Goal: Transaction & Acquisition: Purchase product/service

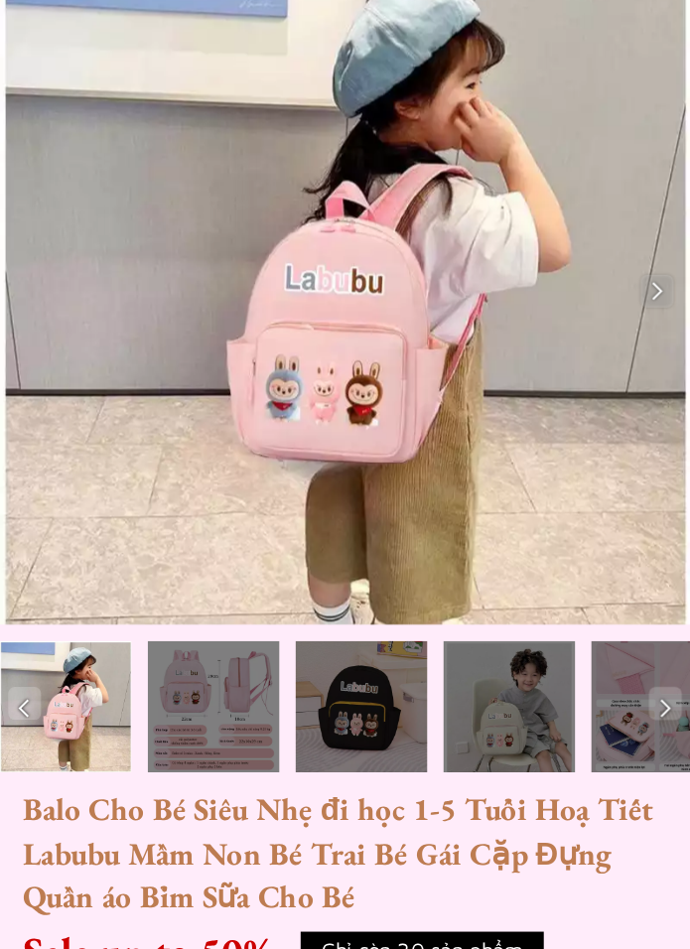
click at [392, 251] on img at bounding box center [397, 261] width 20 height 20
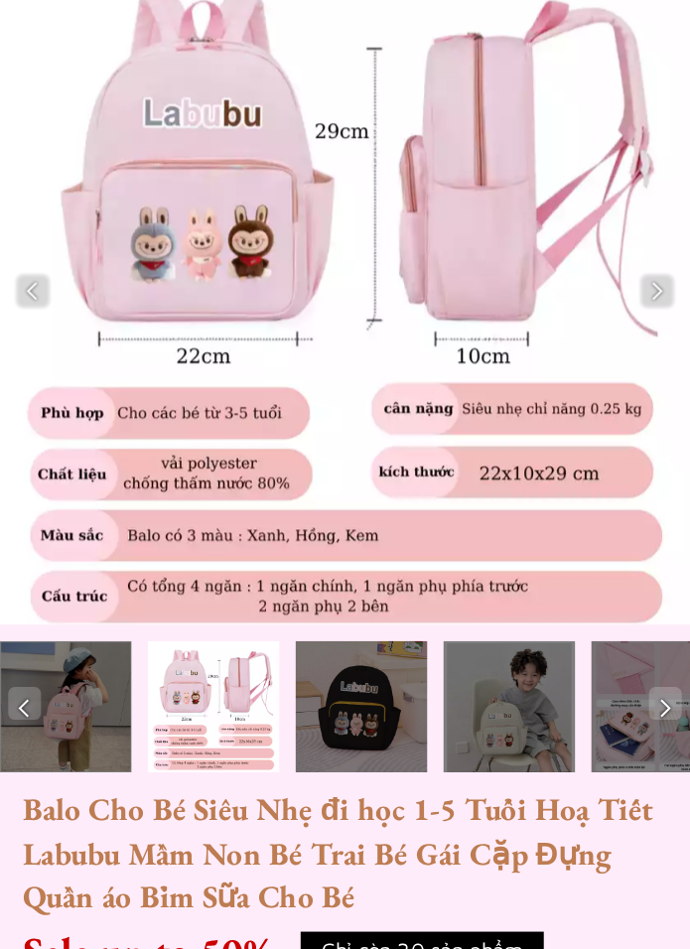
click at [392, 251] on img at bounding box center [397, 261] width 20 height 20
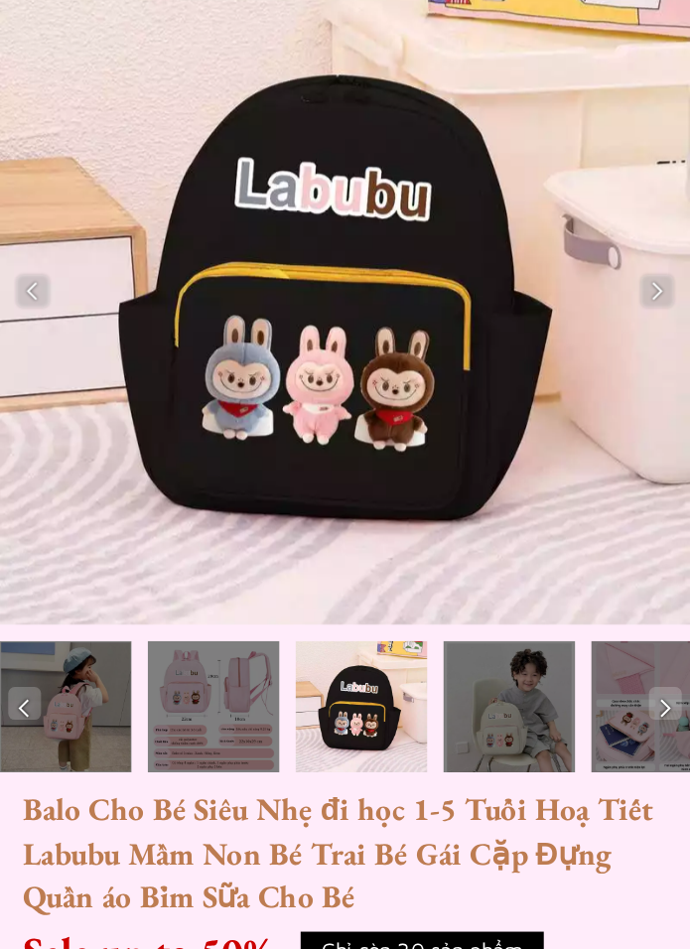
click at [392, 251] on img at bounding box center [397, 261] width 20 height 20
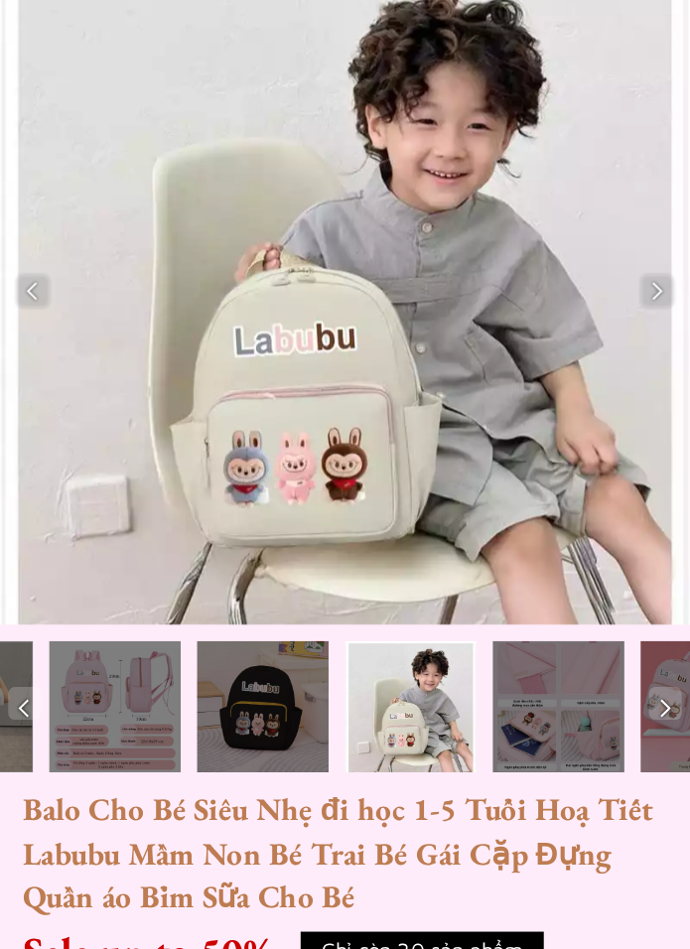
click at [391, 251] on img at bounding box center [397, 261] width 20 height 20
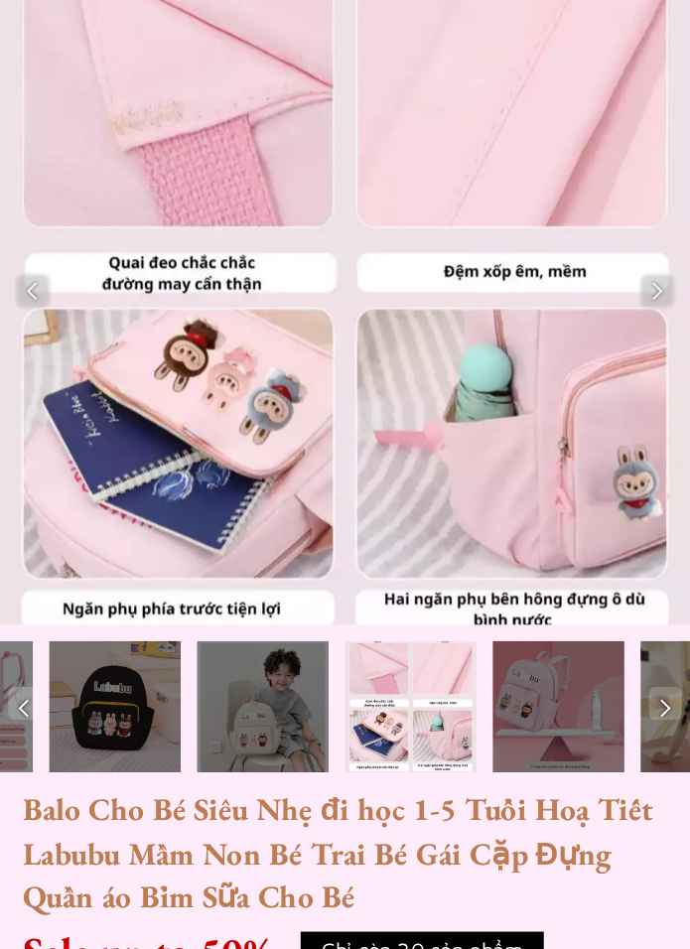
click at [388, 251] on img at bounding box center [397, 261] width 20 height 20
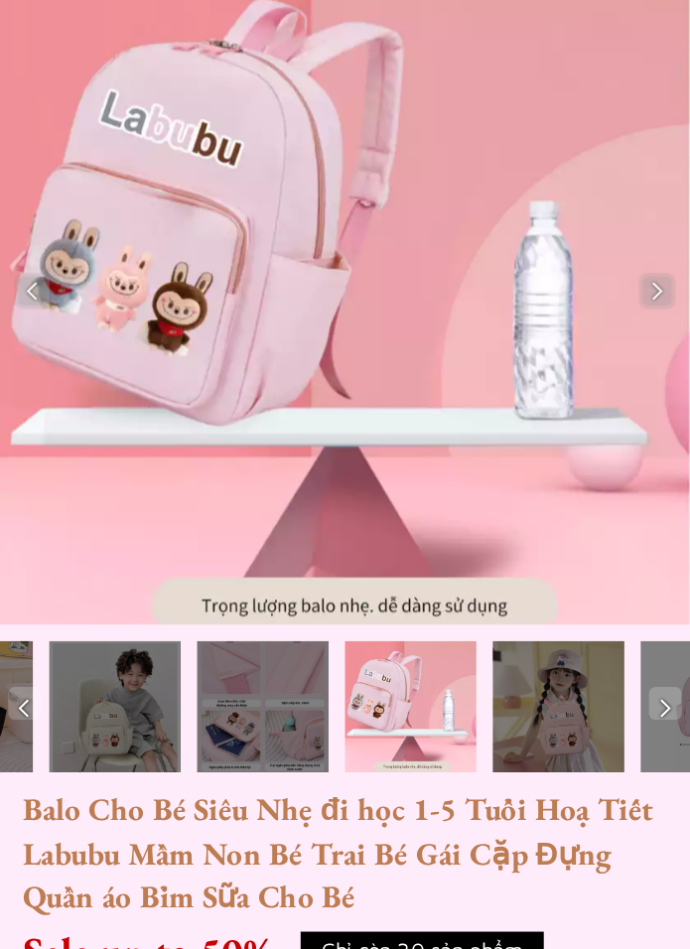
click at [394, 251] on img at bounding box center [397, 261] width 20 height 20
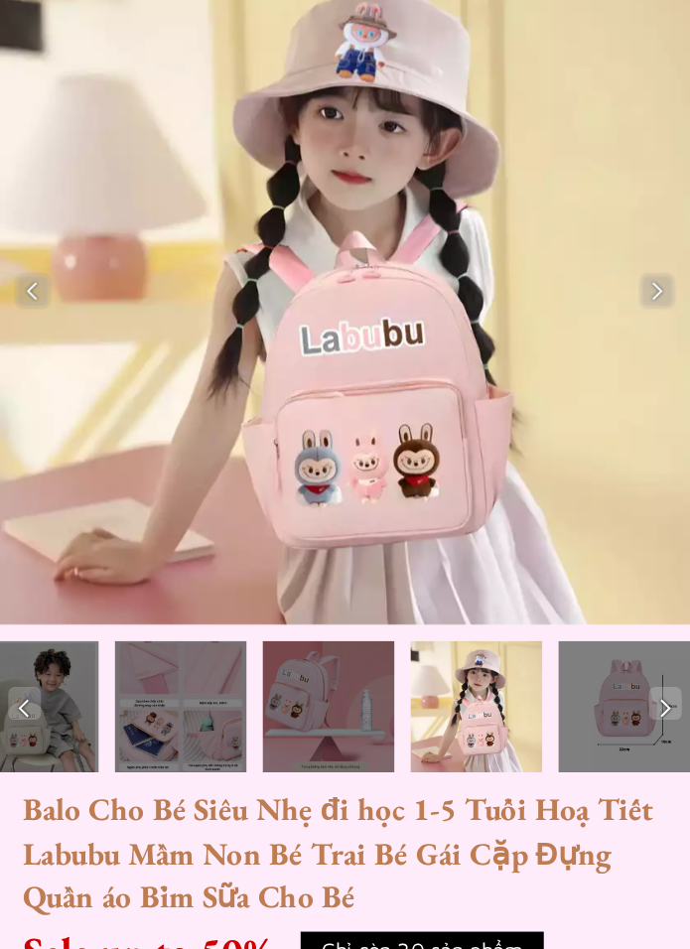
click at [393, 251] on img at bounding box center [397, 261] width 20 height 20
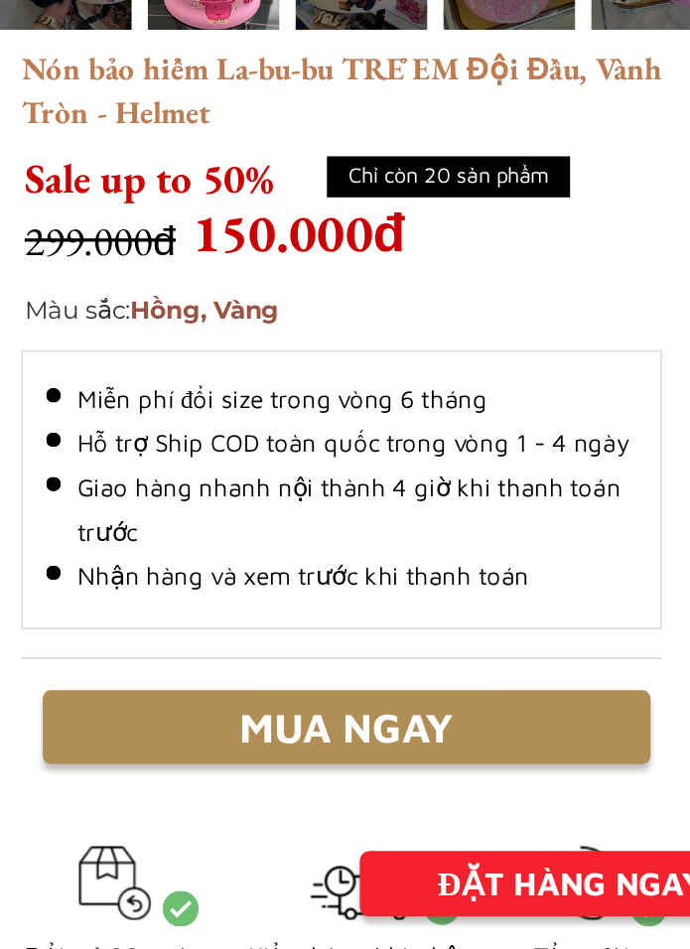
click at [277, 796] on div "MUA NGAY" at bounding box center [209, 815] width 367 height 38
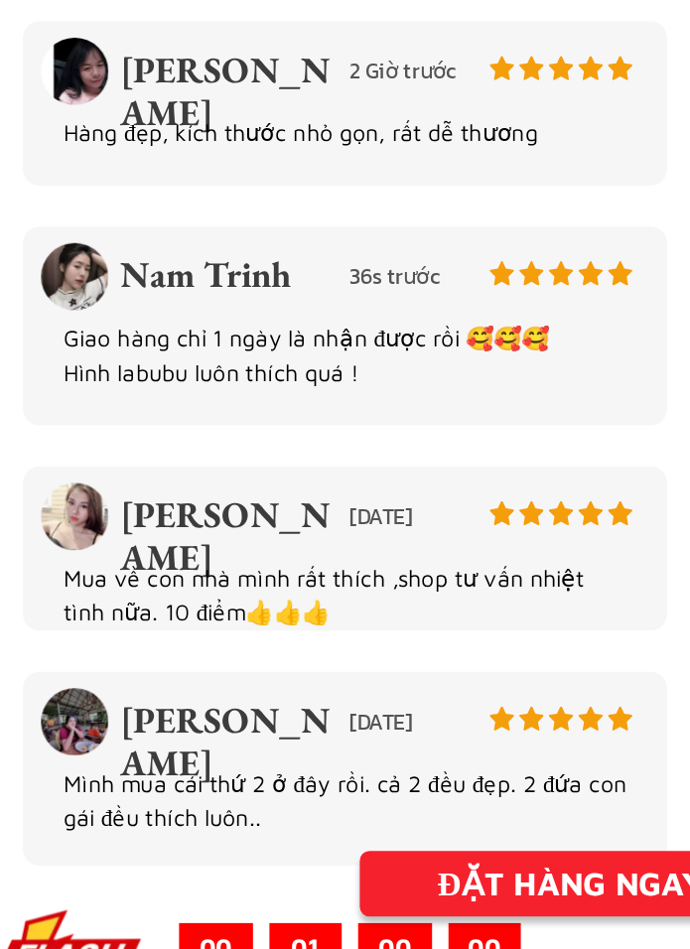
scroll to position [3557, 0]
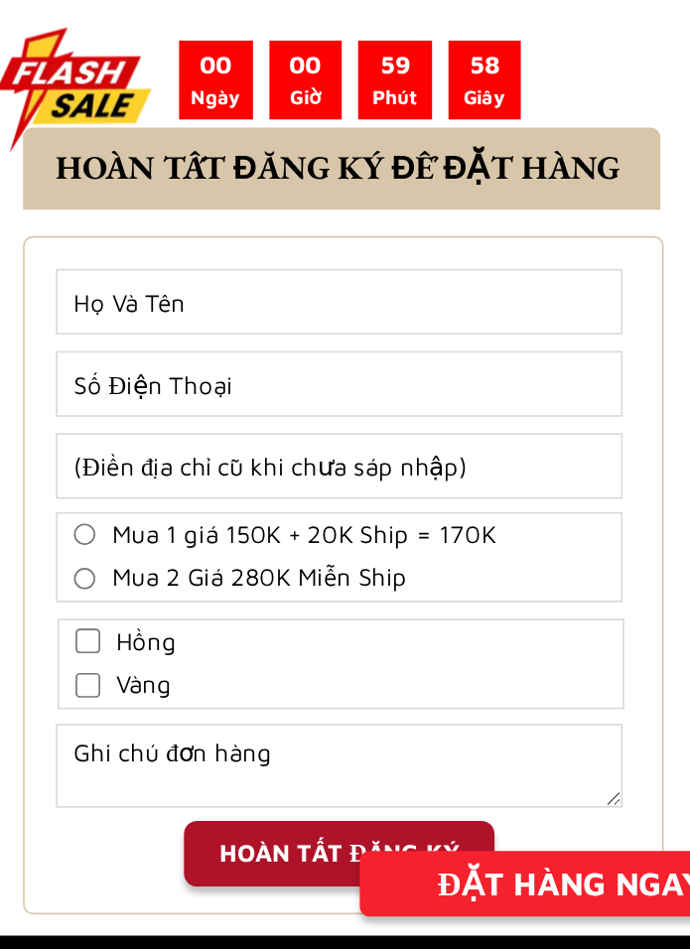
click at [293, 688] on span "Mua 1 giá 150K + 20K Ship = 170K" at bounding box center [184, 699] width 232 height 23
click at [58, 692] on input "Mua 1 giá 150K + 20K Ship = 170K" at bounding box center [51, 698] width 13 height 13
radio input "true"
click at [257, 539] on input "Input full_name" at bounding box center [205, 558] width 341 height 38
type input "0987607090"
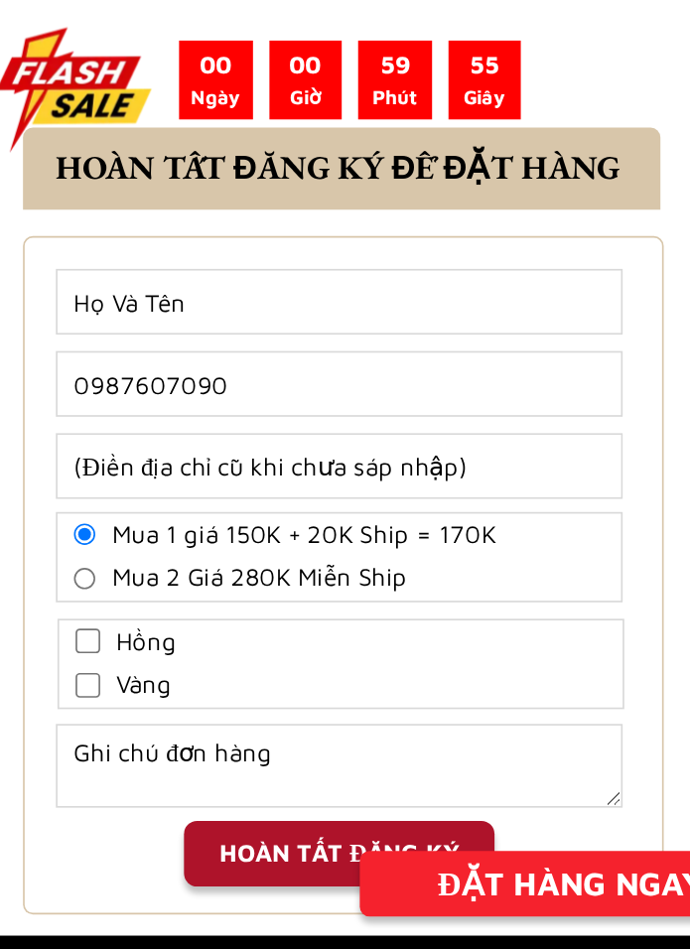
type input "Candy Thai"
click at [54, 782] on input "Vàng" at bounding box center [53, 789] width 15 height 15
checkbox input "true"
click at [306, 638] on input "Input address" at bounding box center [205, 657] width 341 height 38
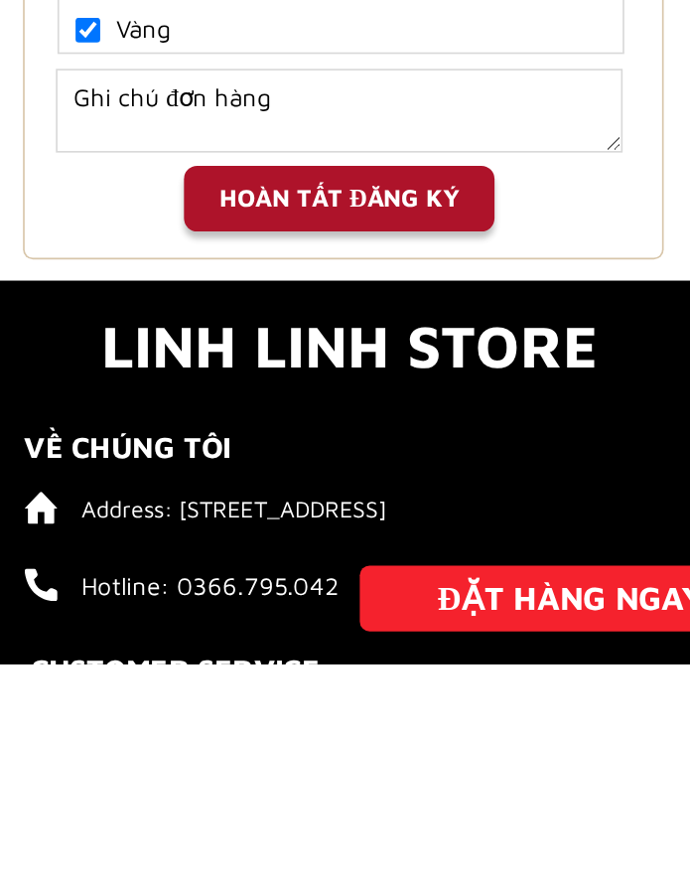
type input "Kp 8 thị trấn [GEOGRAPHIC_DATA] [GEOGRAPHIC_DATA] [GEOGRAPHIC_DATA]"
click at [270, 589] on div "HOÀN TẤT ĐĂNG KÝ" at bounding box center [205, 600] width 188 height 23
checkbox input "false"
checkbox input "true"
radio input "true"
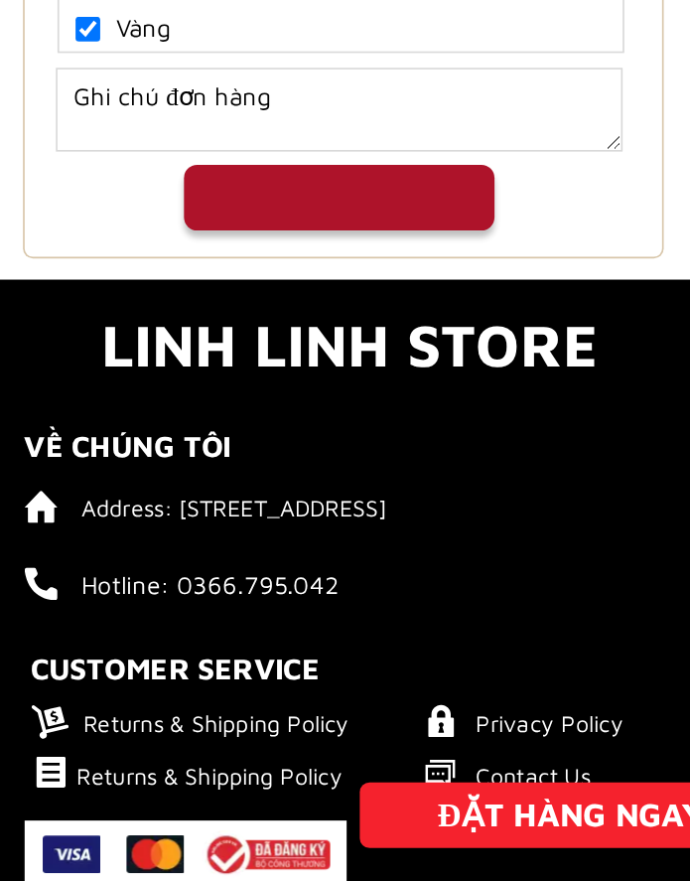
scroll to position [0, 0]
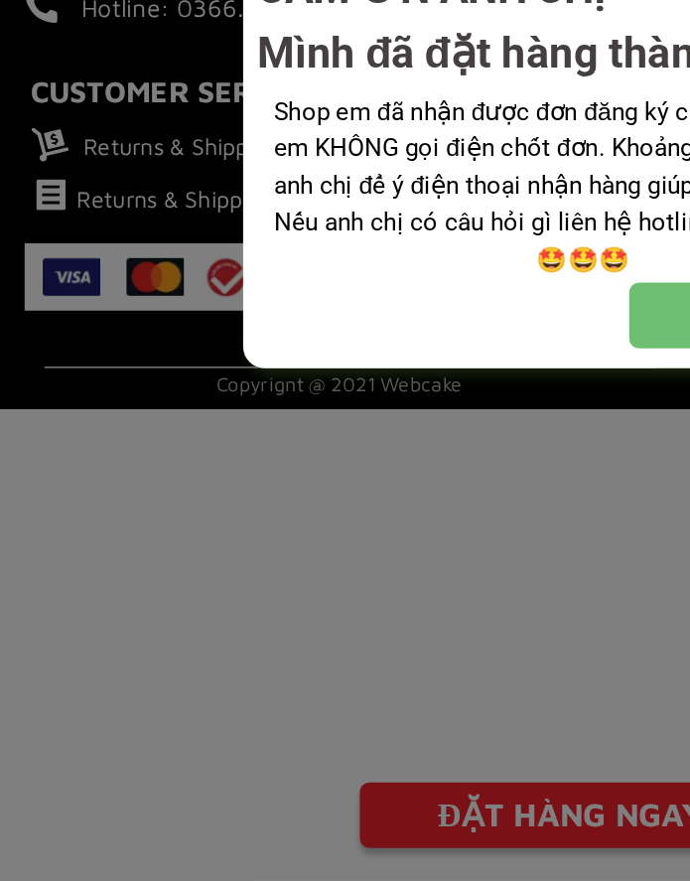
click at [339, 381] on div at bounding box center [345, 440] width 690 height 881
